Goal: Complete application form

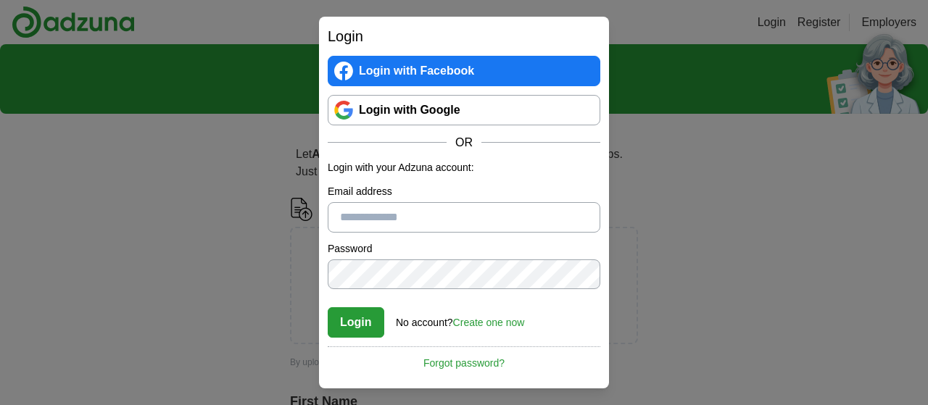
click at [477, 109] on link "Login with Google" at bounding box center [464, 110] width 273 height 30
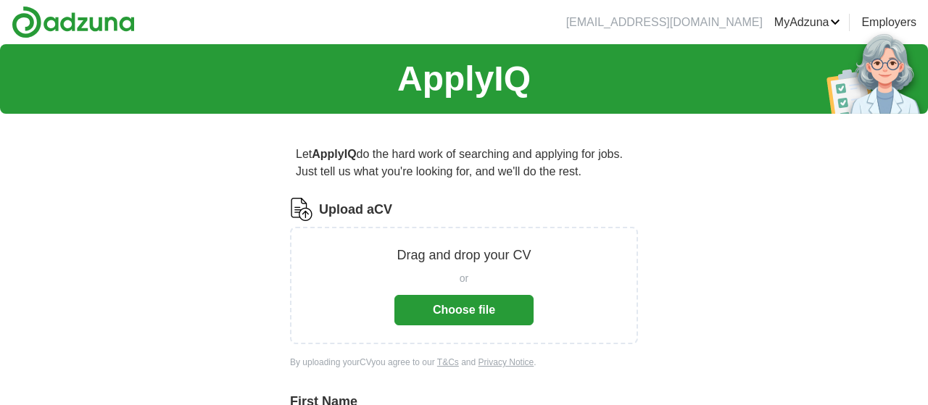
click at [465, 307] on button "Choose file" at bounding box center [463, 310] width 139 height 30
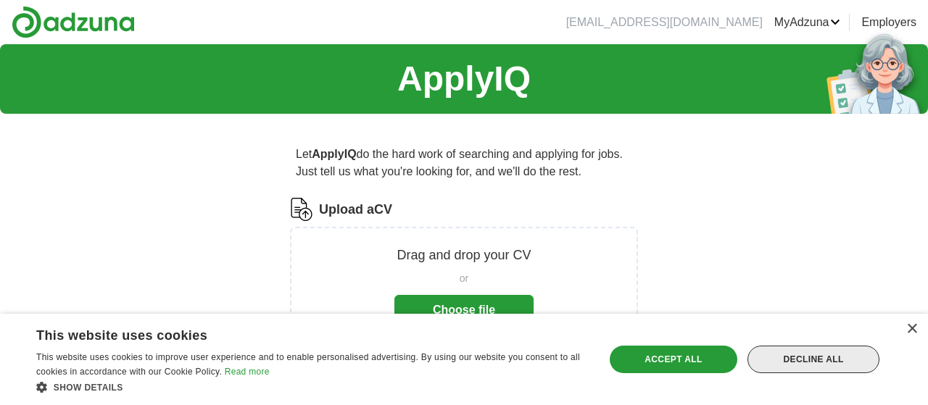
click at [827, 358] on div "Decline all" at bounding box center [814, 360] width 132 height 28
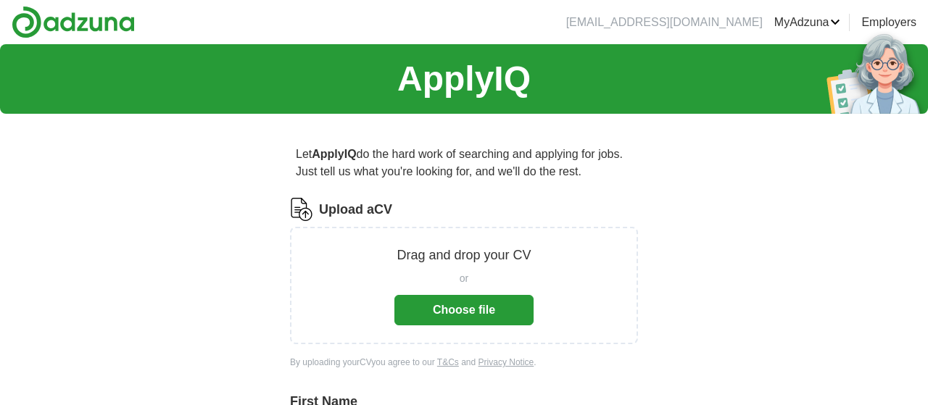
click at [432, 300] on button "Choose file" at bounding box center [463, 310] width 139 height 30
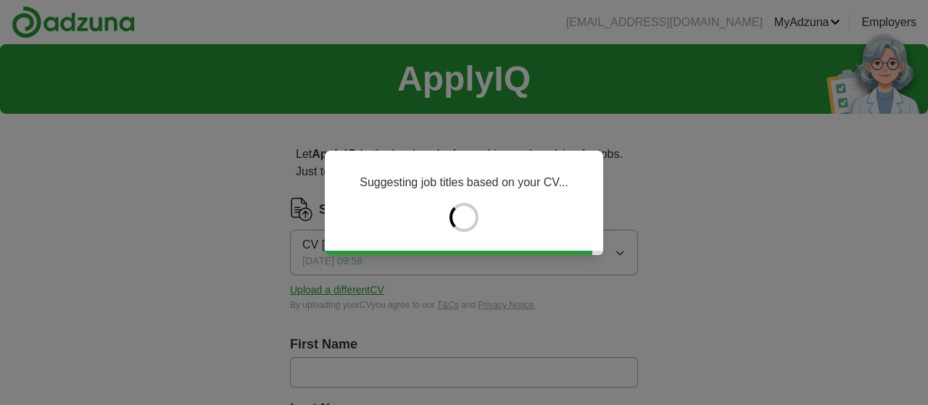
type input "*******"
type input "**********"
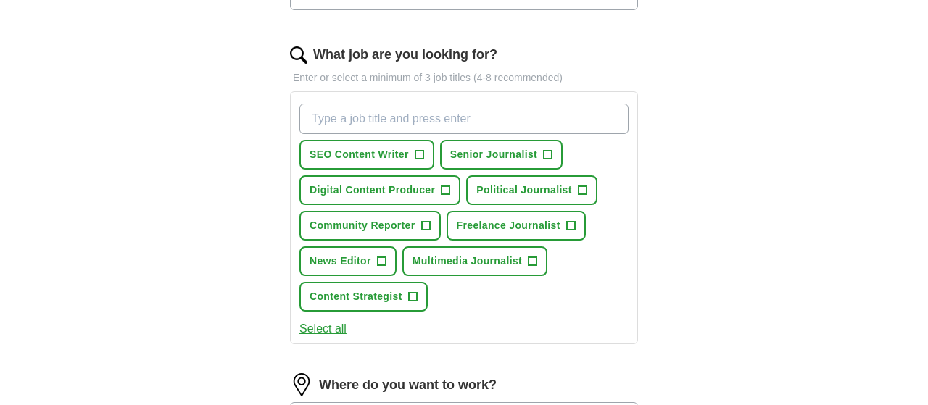
scroll to position [441, 0]
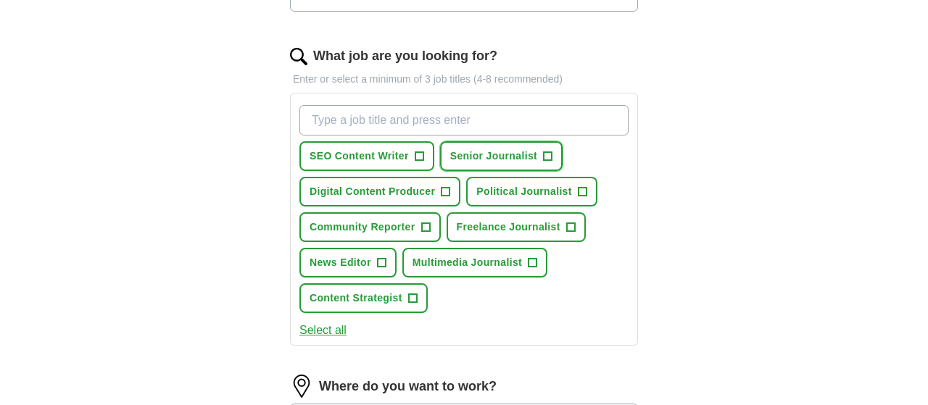
click at [546, 152] on span "+" at bounding box center [548, 157] width 9 height 12
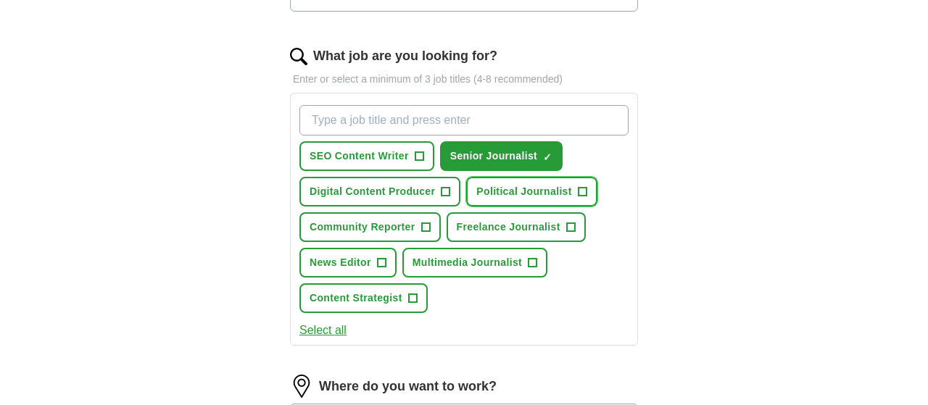
click at [584, 186] on span "+" at bounding box center [582, 192] width 9 height 12
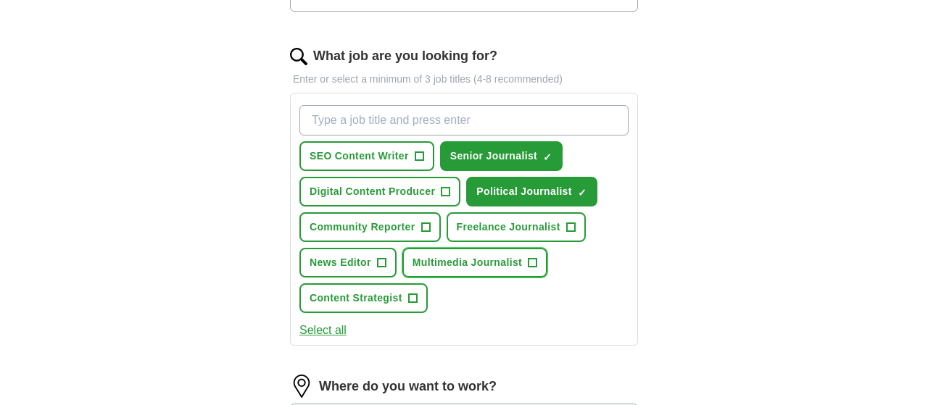
click at [532, 264] on span "+" at bounding box center [533, 263] width 9 height 12
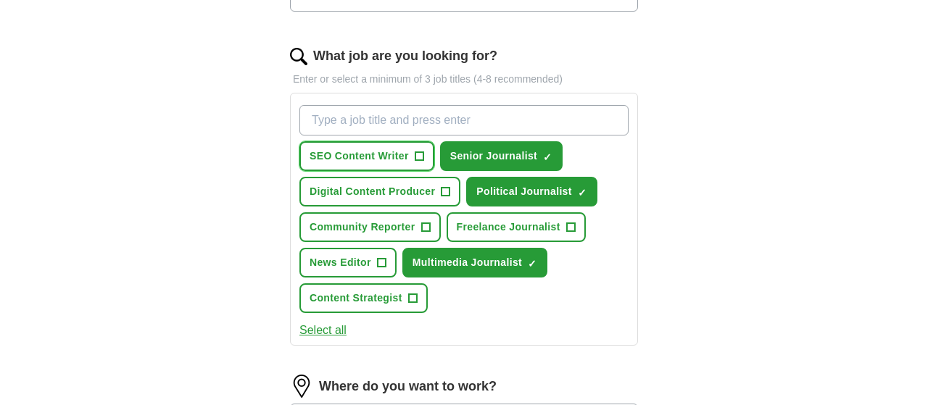
click at [419, 152] on span "+" at bounding box center [419, 157] width 9 height 12
click at [463, 122] on input "What job are you looking for?" at bounding box center [463, 120] width 329 height 30
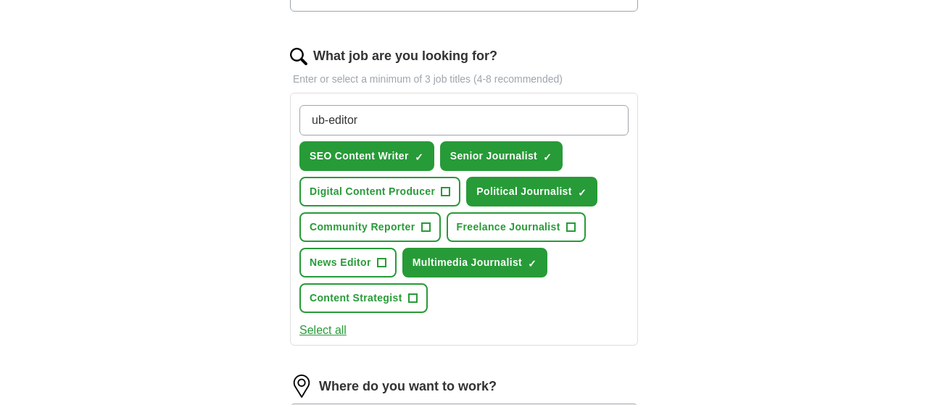
type input "Sub-editor"
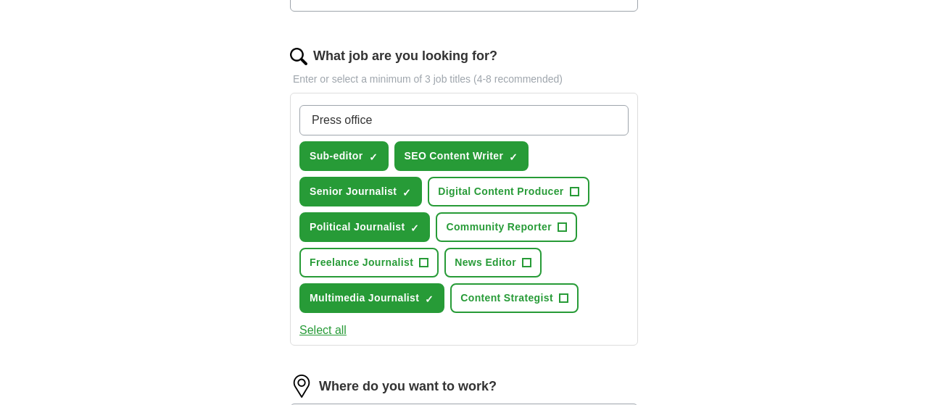
type input "Press officer"
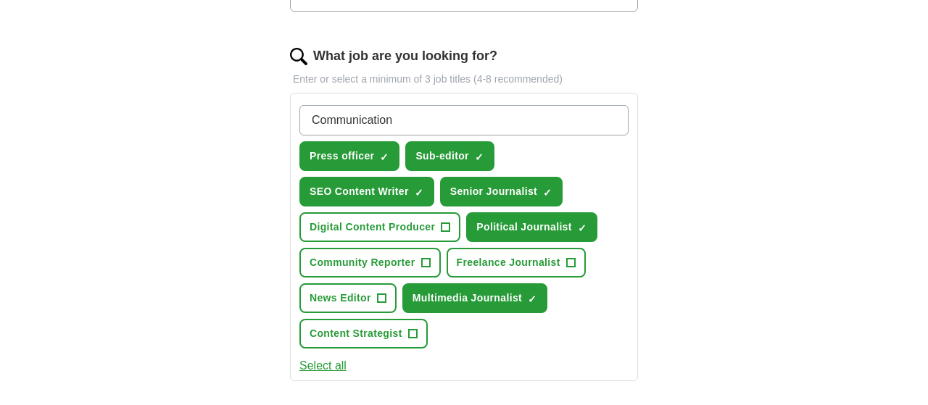
type input "Communications"
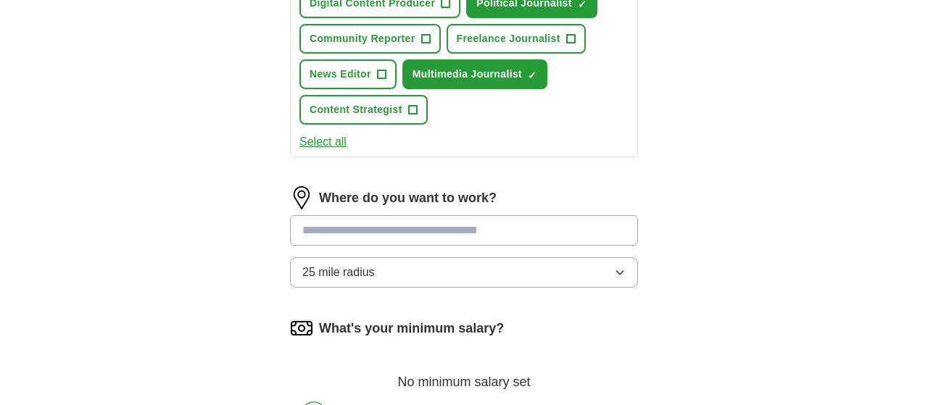
scroll to position [674, 0]
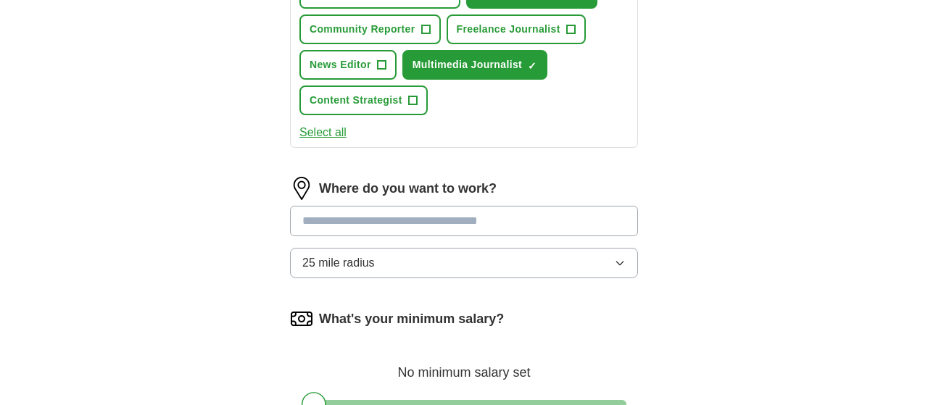
click at [359, 226] on input "text" at bounding box center [464, 221] width 348 height 30
type input "*******"
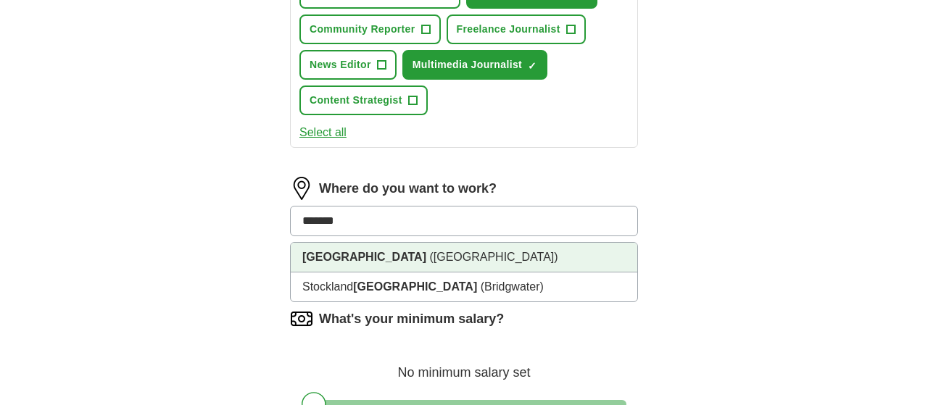
click at [429, 257] on span "([GEOGRAPHIC_DATA])" at bounding box center [493, 257] width 128 height 12
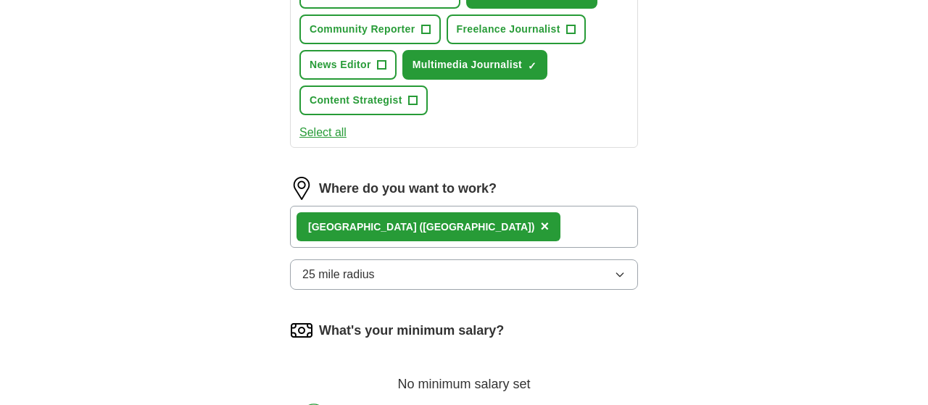
click at [498, 221] on div "[GEOGRAPHIC_DATA] ([GEOGRAPHIC_DATA]) ×" at bounding box center [464, 227] width 348 height 42
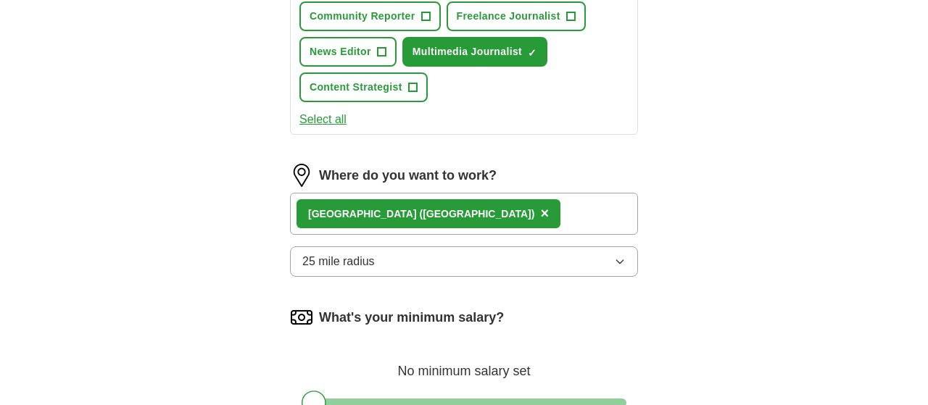
scroll to position [689, 0]
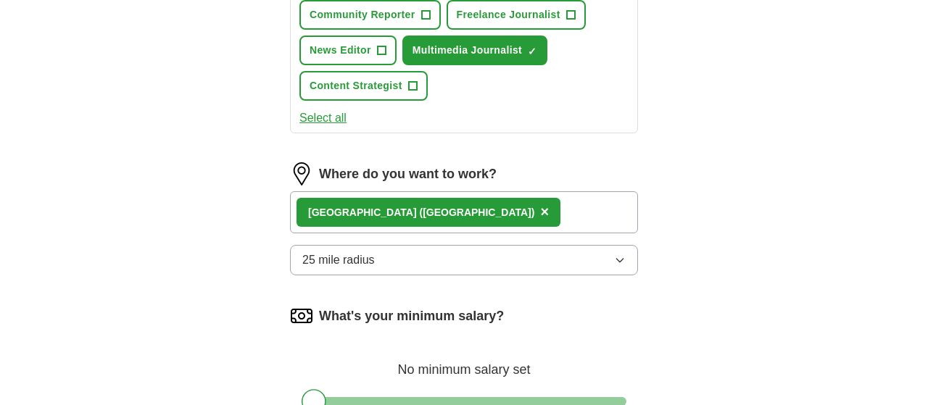
click at [491, 215] on div "[GEOGRAPHIC_DATA] ([GEOGRAPHIC_DATA]) ×" at bounding box center [464, 212] width 348 height 42
click at [540, 206] on span "×" at bounding box center [544, 212] width 9 height 16
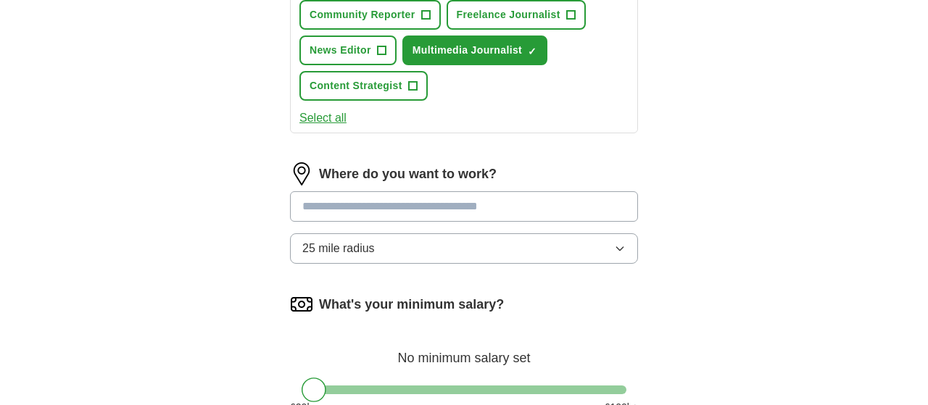
click at [463, 206] on input "text" at bounding box center [464, 206] width 348 height 30
type input "*"
type input "*******"
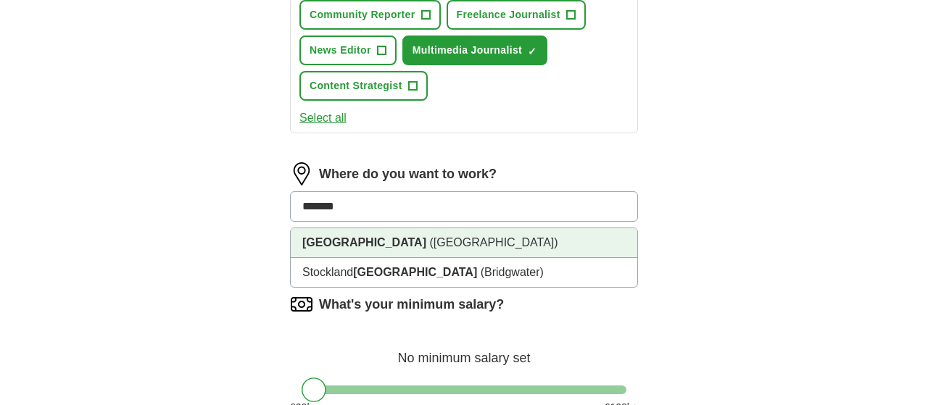
click at [429, 240] on span "([GEOGRAPHIC_DATA])" at bounding box center [493, 242] width 128 height 12
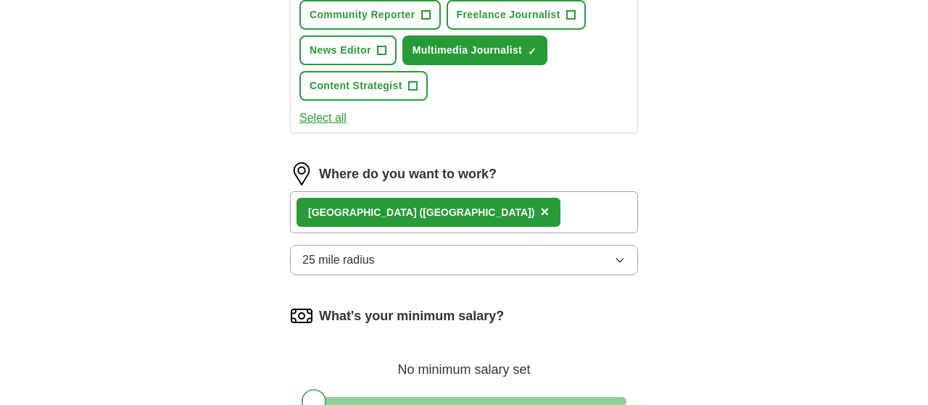
click at [443, 260] on button "25 mile radius" at bounding box center [464, 260] width 348 height 30
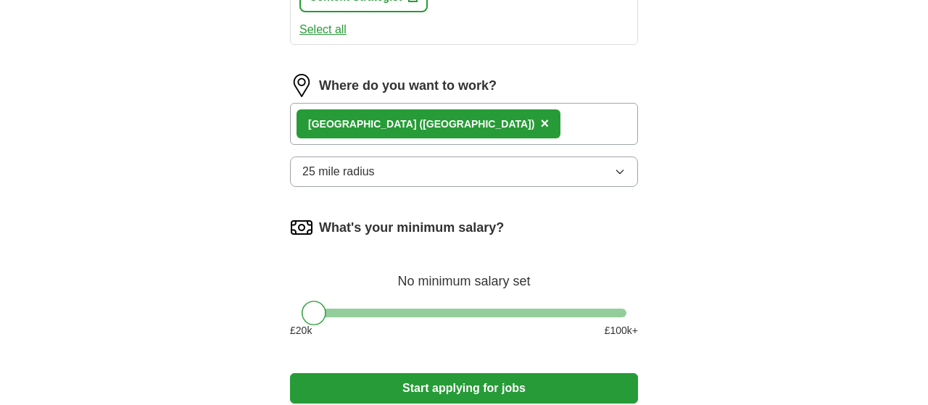
scroll to position [799, 0]
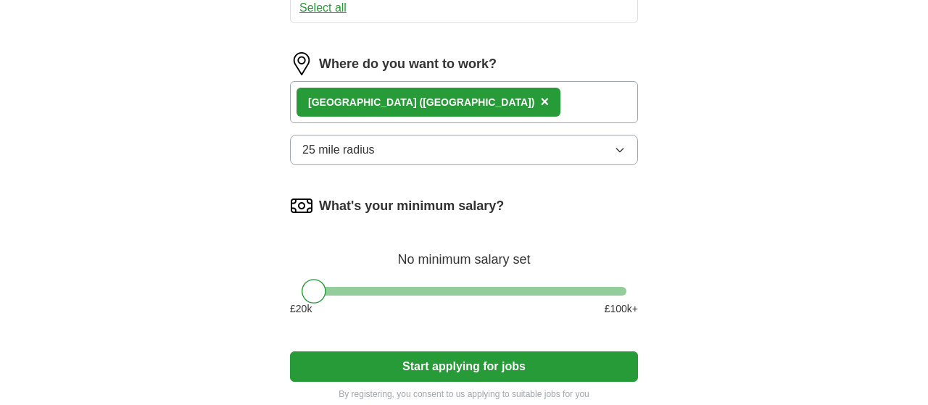
click at [381, 155] on button "25 mile radius" at bounding box center [464, 150] width 348 height 30
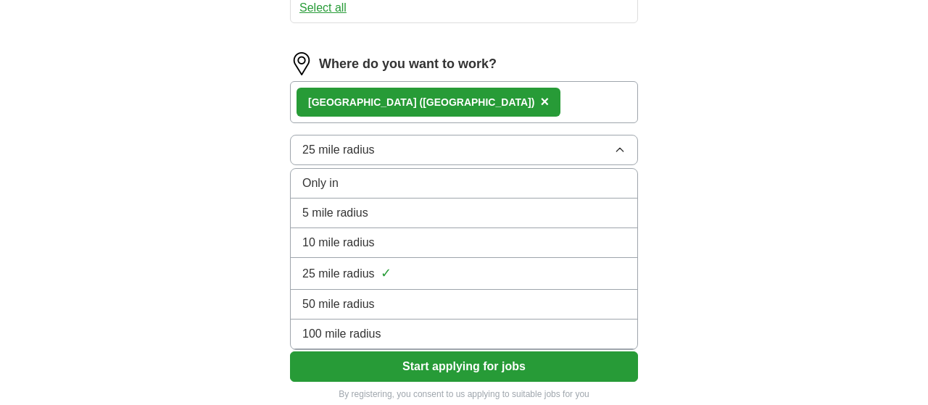
click at [365, 272] on span "25 mile radius" at bounding box center [338, 273] width 73 height 17
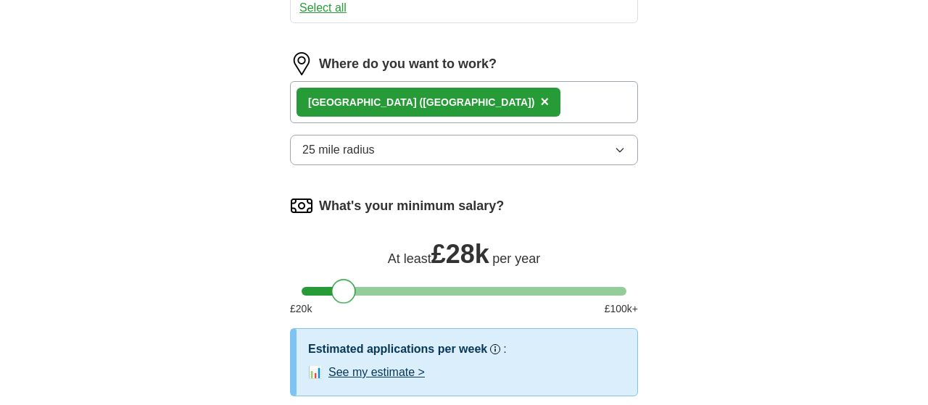
drag, startPoint x: 315, startPoint y: 289, endPoint x: 343, endPoint y: 294, distance: 28.6
click at [343, 294] on div at bounding box center [343, 291] width 25 height 25
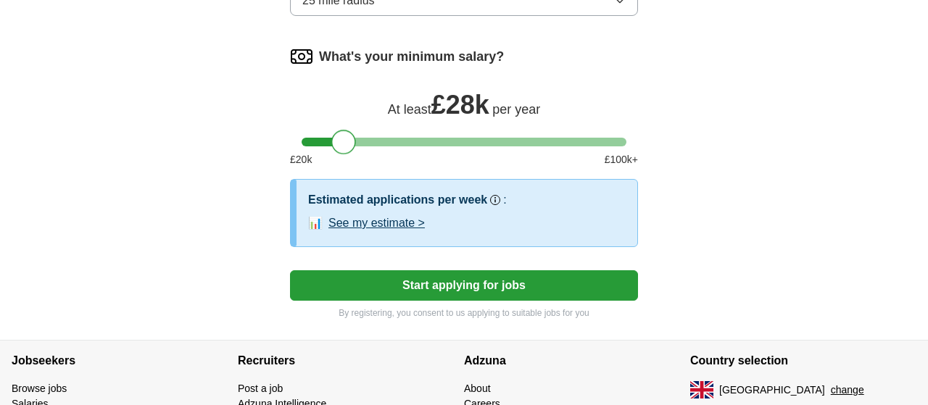
scroll to position [953, 0]
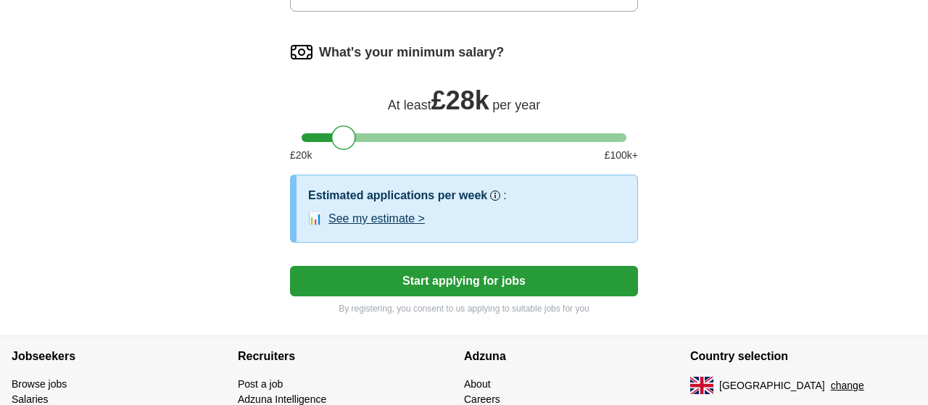
click at [466, 278] on button "Start applying for jobs" at bounding box center [464, 281] width 348 height 30
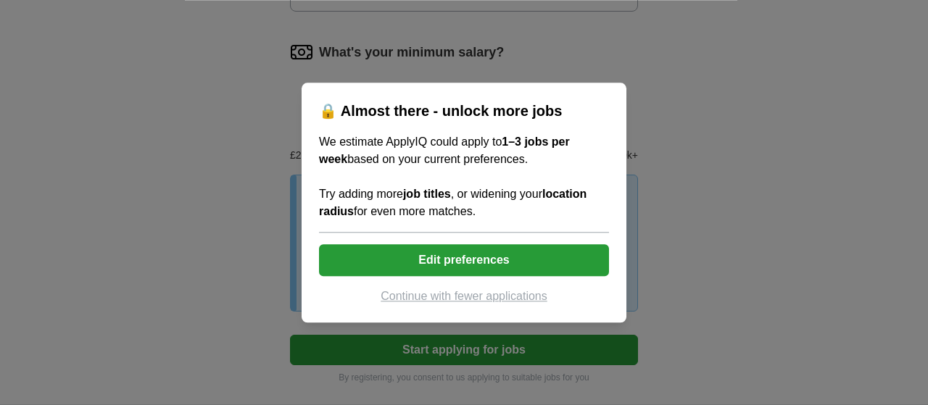
click at [533, 257] on button "Edit preferences" at bounding box center [464, 260] width 290 height 32
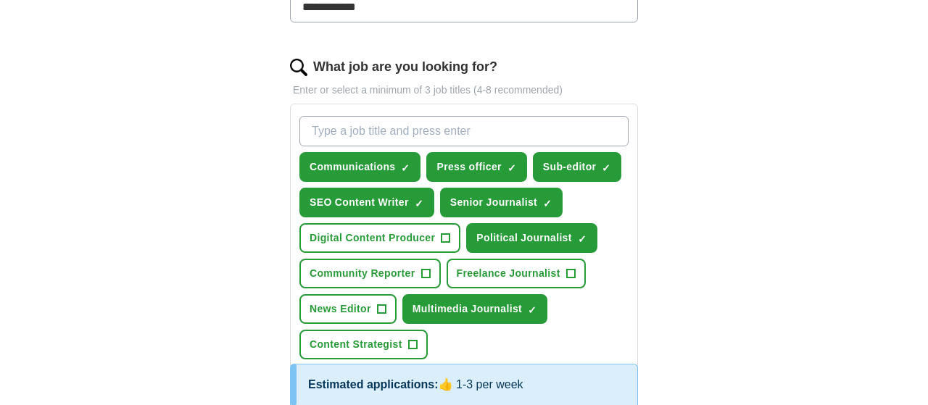
scroll to position [434, 0]
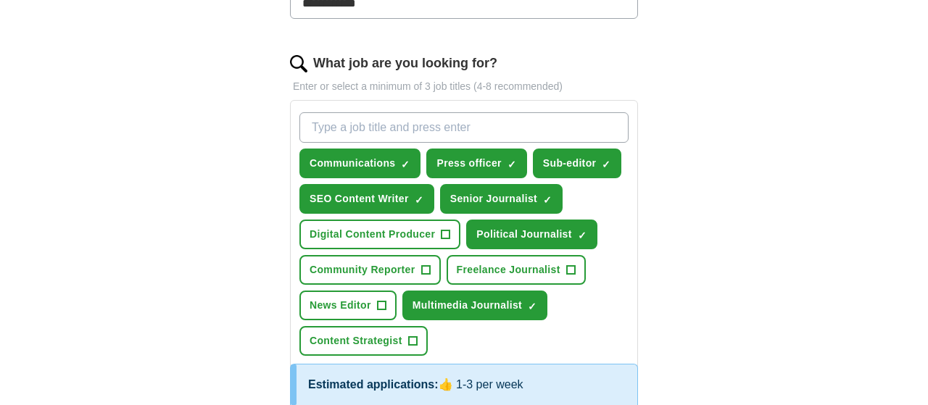
click at [456, 125] on input "What job are you looking for?" at bounding box center [463, 127] width 329 height 30
type input "Editorial Assistant"
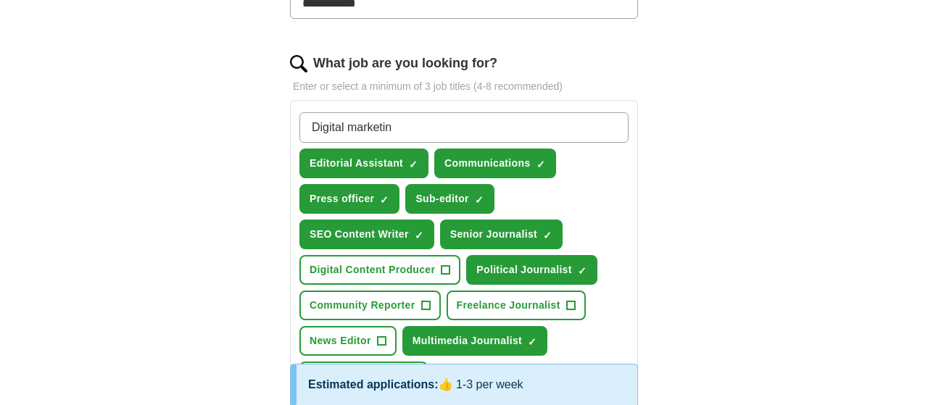
type input "Digital marketing"
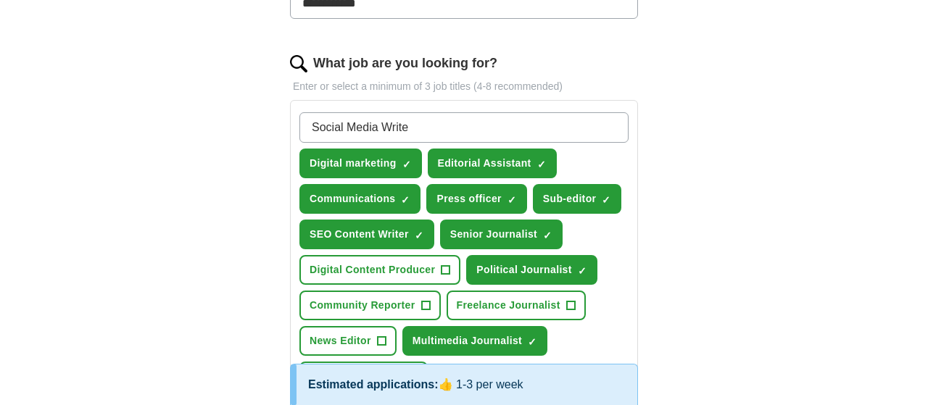
type input "Social Media Writer"
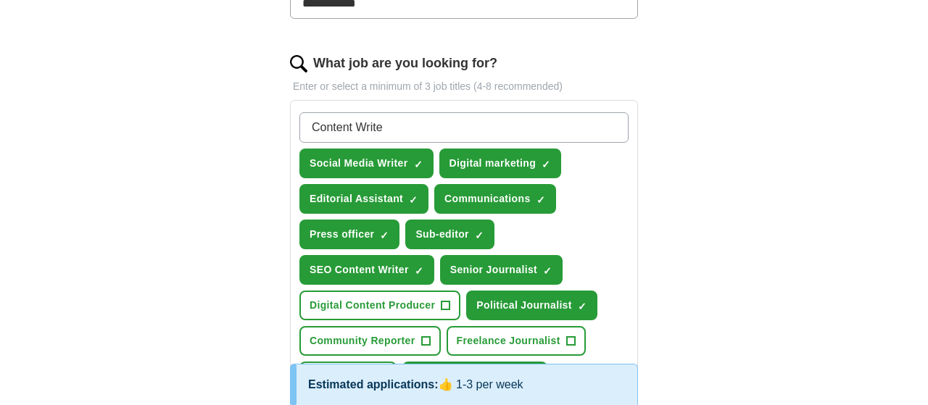
type input "Content Writer"
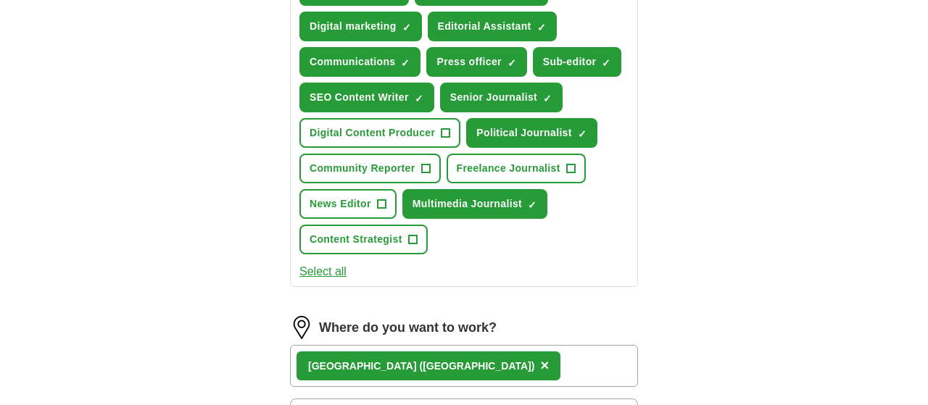
scroll to position [600, 0]
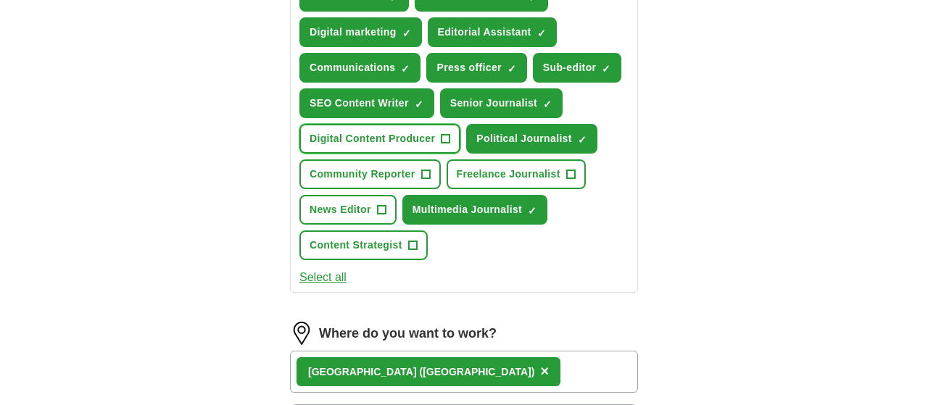
click at [445, 136] on span "+" at bounding box center [446, 139] width 9 height 12
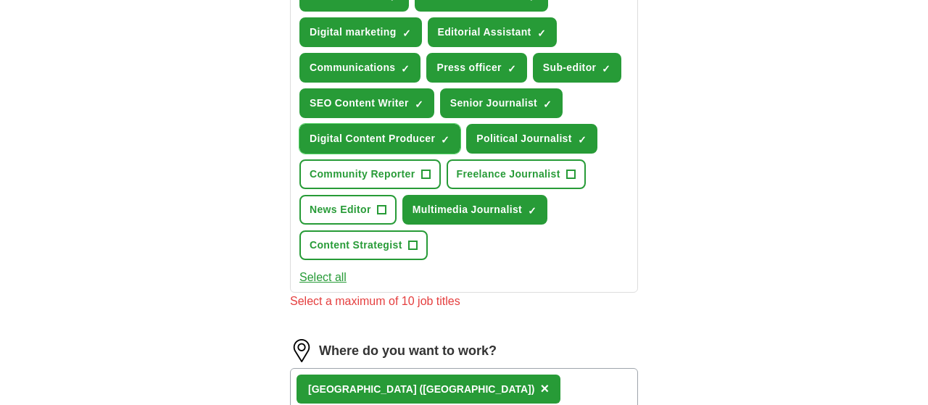
click at [0, 0] on span "×" at bounding box center [0, 0] width 0 height 0
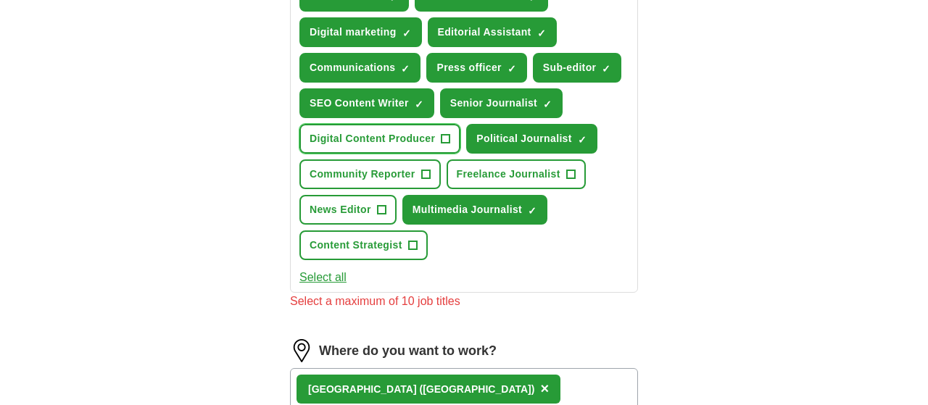
click at [445, 137] on span "+" at bounding box center [446, 139] width 9 height 12
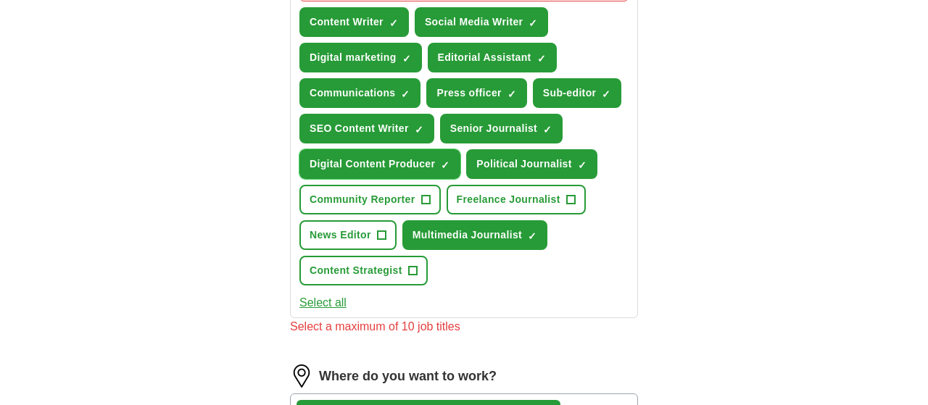
scroll to position [576, 0]
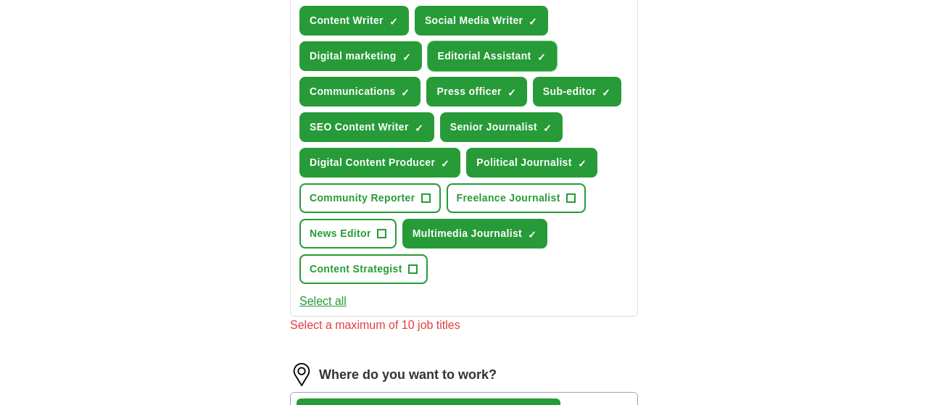
click at [0, 0] on span "×" at bounding box center [0, 0] width 0 height 0
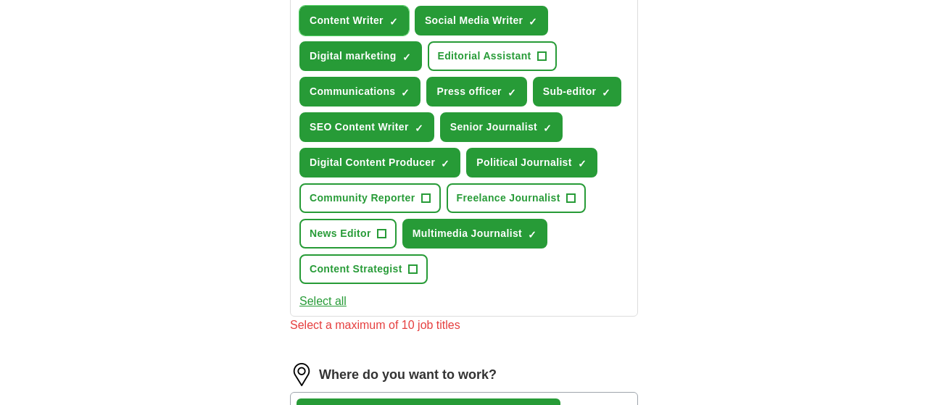
click at [0, 0] on span "×" at bounding box center [0, 0] width 0 height 0
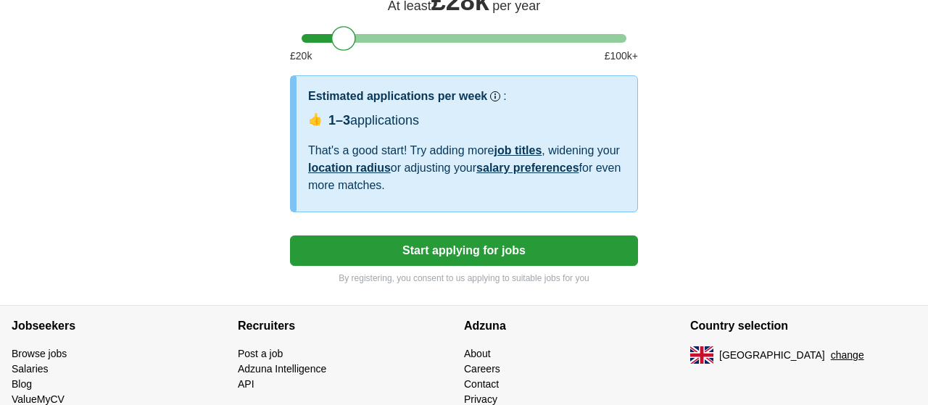
scroll to position [1137, 0]
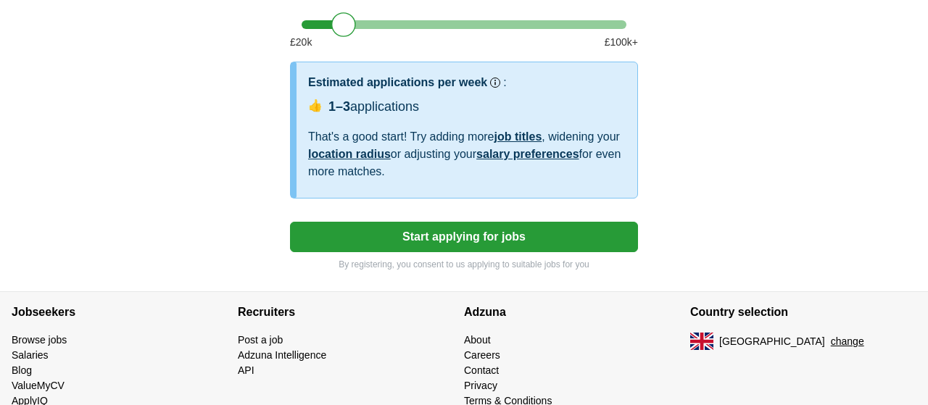
click at [475, 230] on button "Start applying for jobs" at bounding box center [464, 237] width 348 height 30
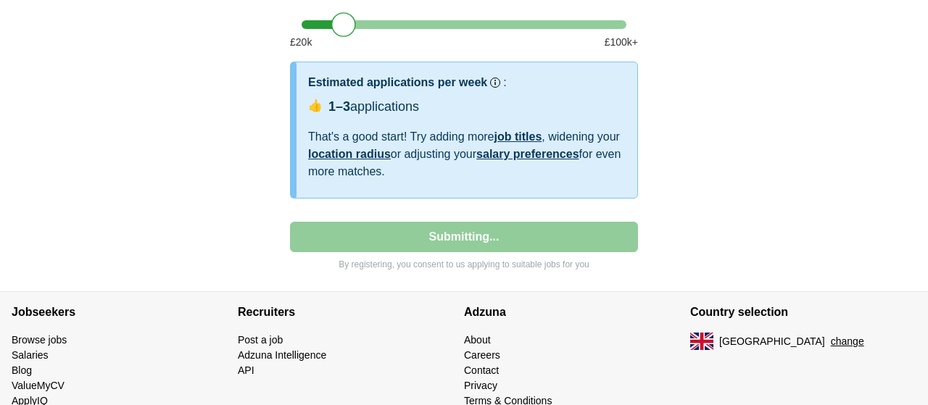
select select "**"
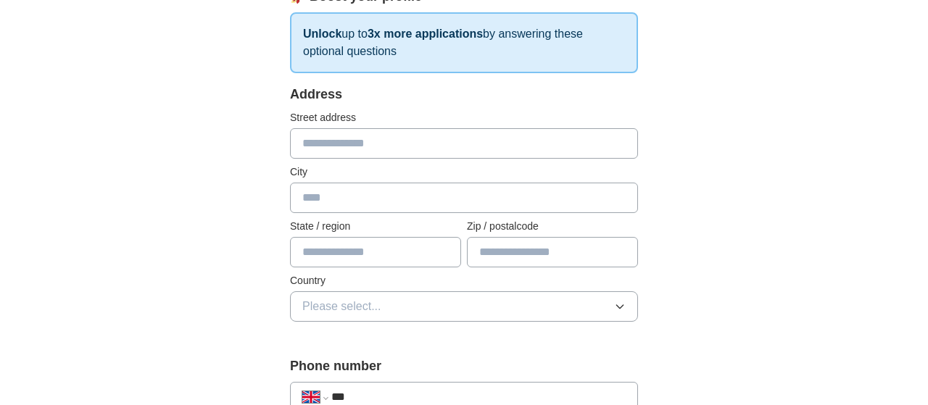
scroll to position [236, 0]
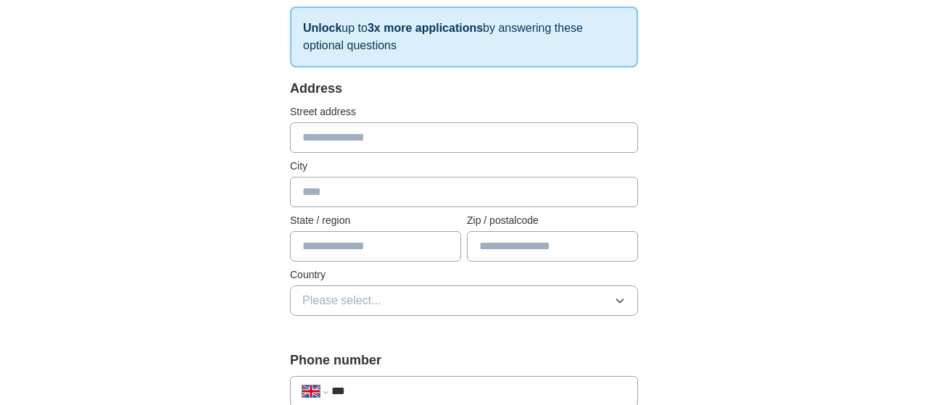
click at [403, 198] on input "text" at bounding box center [464, 192] width 348 height 30
type input "*******"
click at [526, 237] on input "text" at bounding box center [552, 246] width 171 height 30
type input "*******"
click at [426, 384] on input "***" at bounding box center [478, 391] width 294 height 17
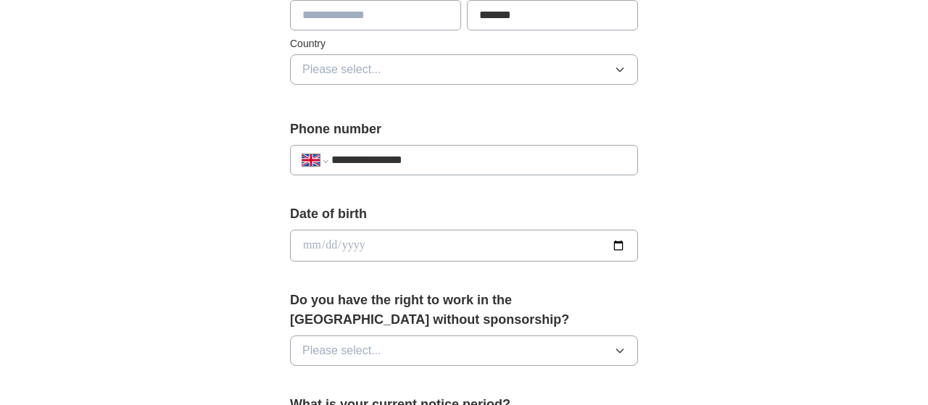
scroll to position [479, 0]
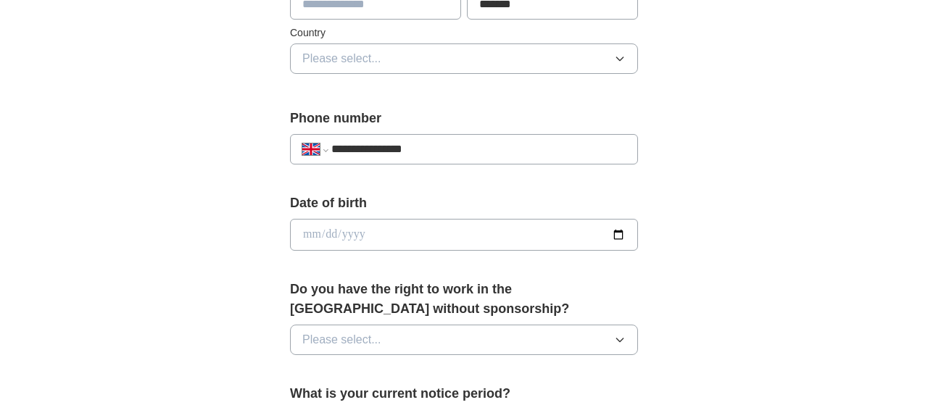
type input "**********"
click at [400, 328] on button "Please select..." at bounding box center [464, 340] width 348 height 30
click at [352, 372] on div "Yes" at bounding box center [463, 373] width 323 height 17
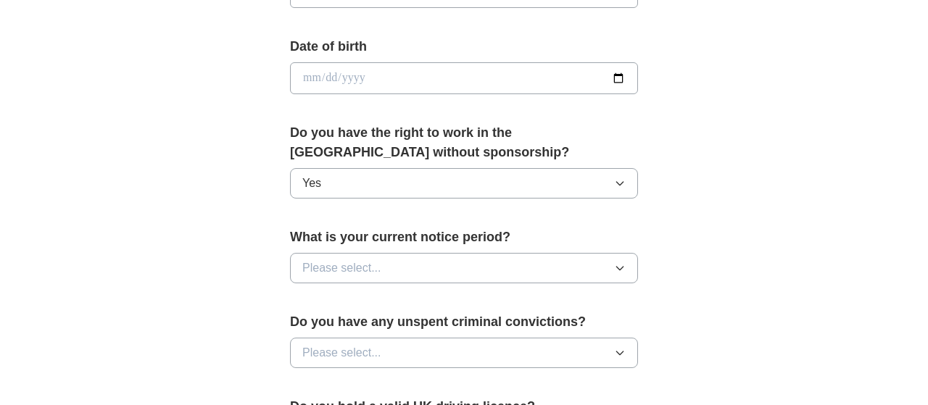
scroll to position [651, 0]
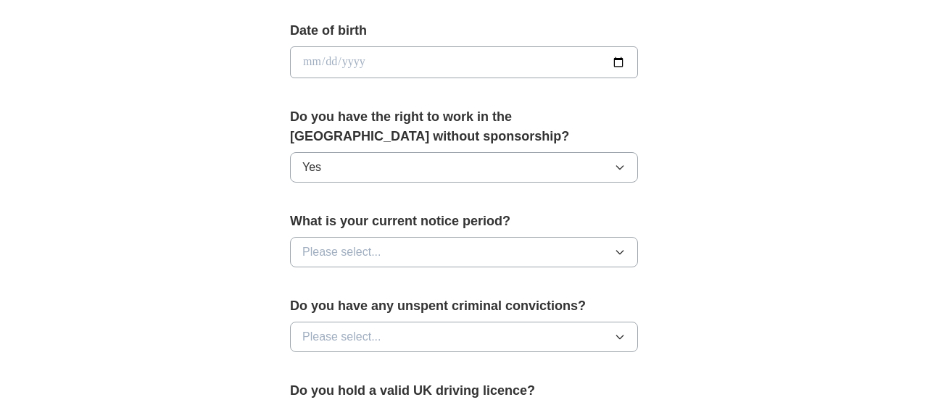
click at [559, 252] on button "Please select..." at bounding box center [464, 252] width 348 height 30
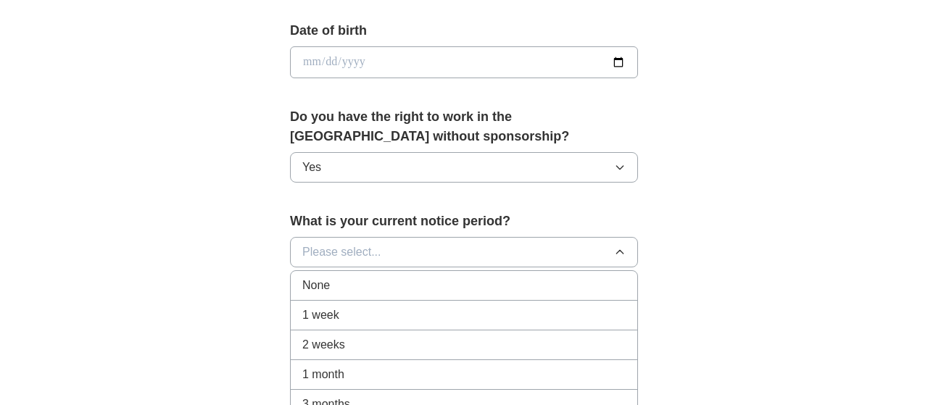
click at [527, 277] on div "None" at bounding box center [463, 285] width 323 height 17
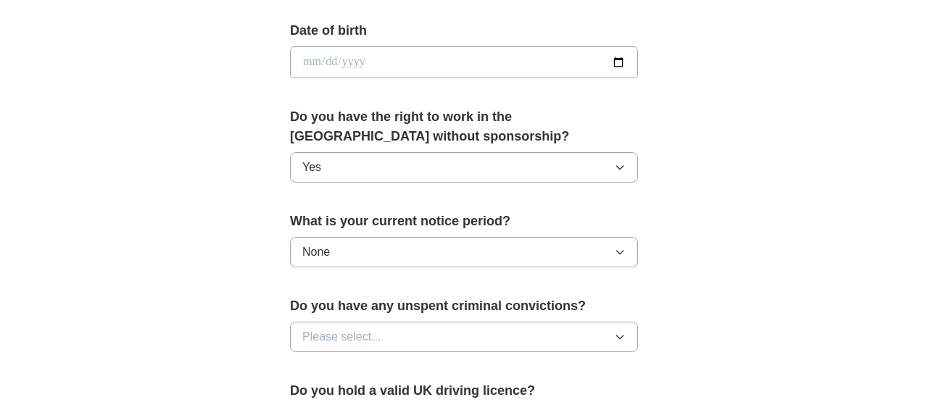
click at [437, 334] on button "Please select..." at bounding box center [464, 337] width 348 height 30
click at [366, 392] on div "No" at bounding box center [463, 400] width 323 height 17
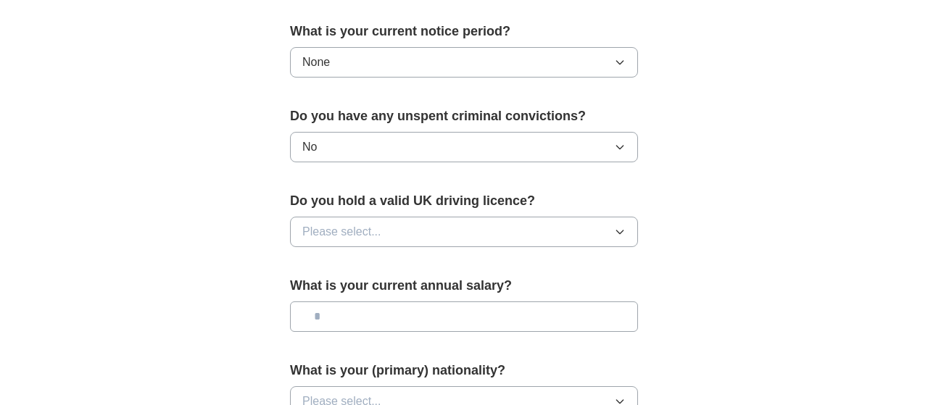
scroll to position [839, 0]
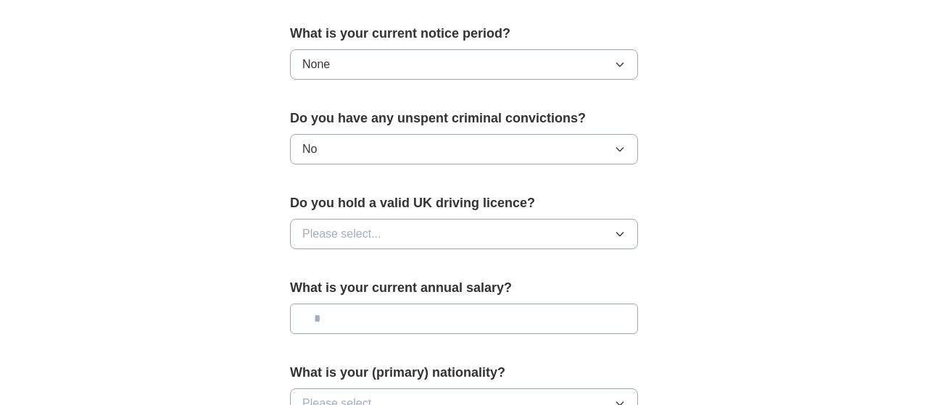
click at [553, 308] on input "text" at bounding box center [464, 319] width 348 height 30
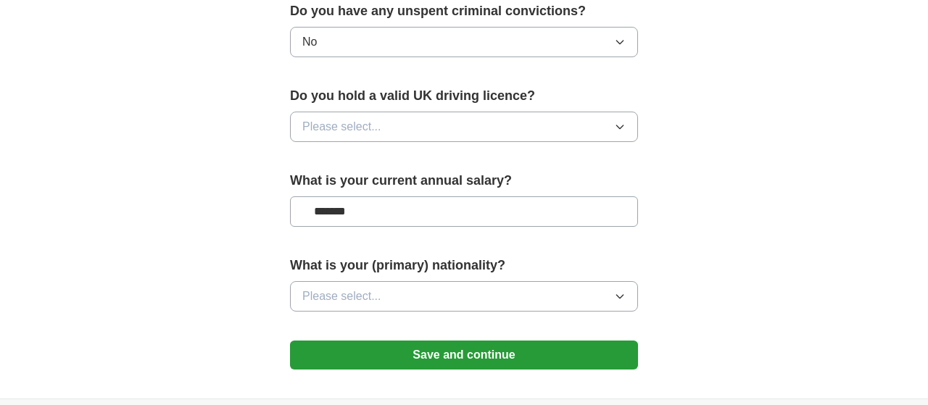
scroll to position [992, 0]
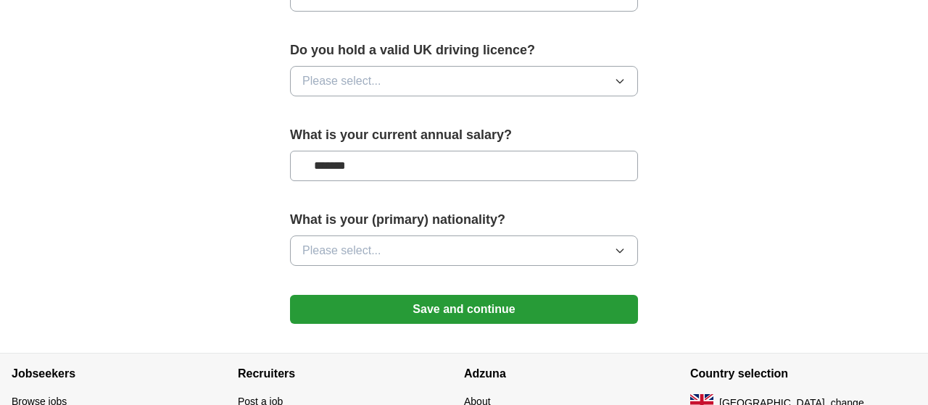
type input "*******"
click at [486, 240] on button "Please select..." at bounding box center [464, 251] width 348 height 30
click at [471, 299] on button "Save and continue" at bounding box center [464, 309] width 348 height 29
